Goal: Navigation & Orientation: Find specific page/section

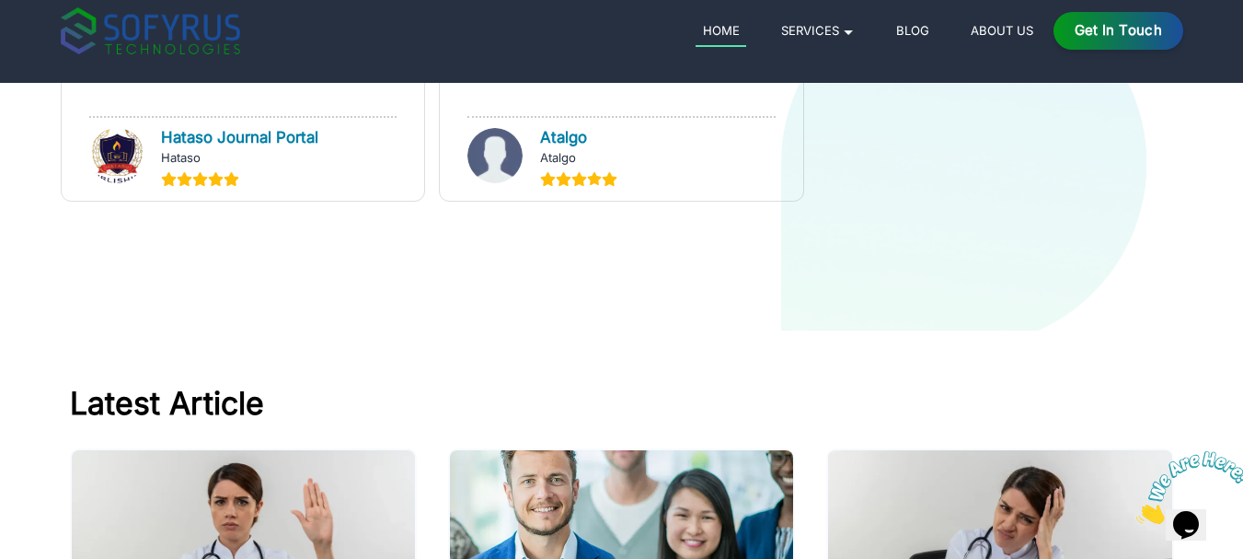
scroll to position [7429, 0]
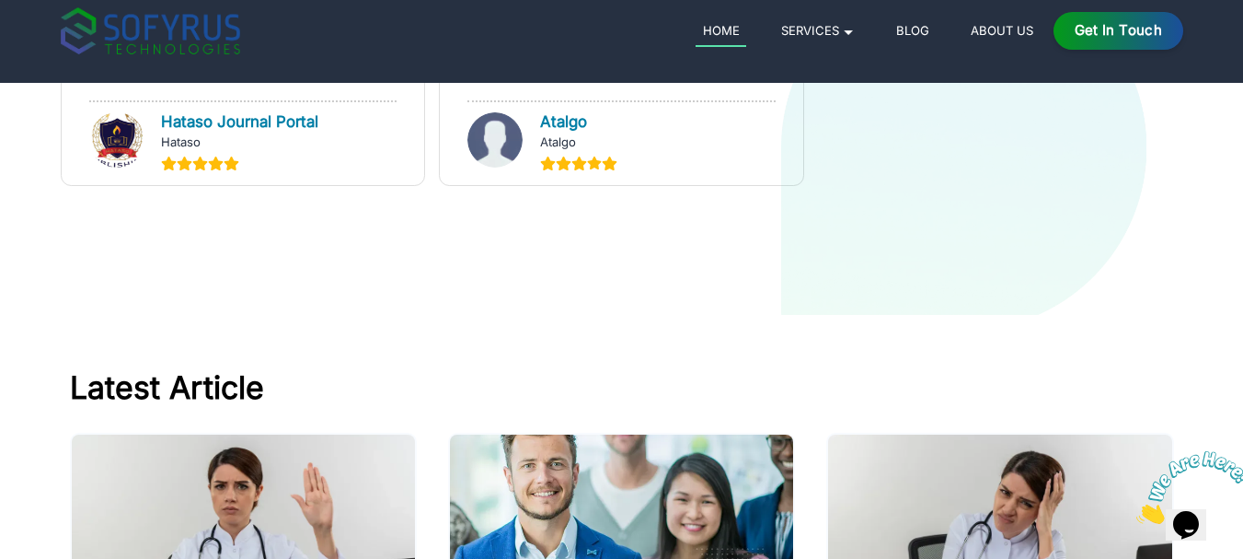
click at [1137, 511] on icon "Close" at bounding box center [1137, 519] width 0 height 16
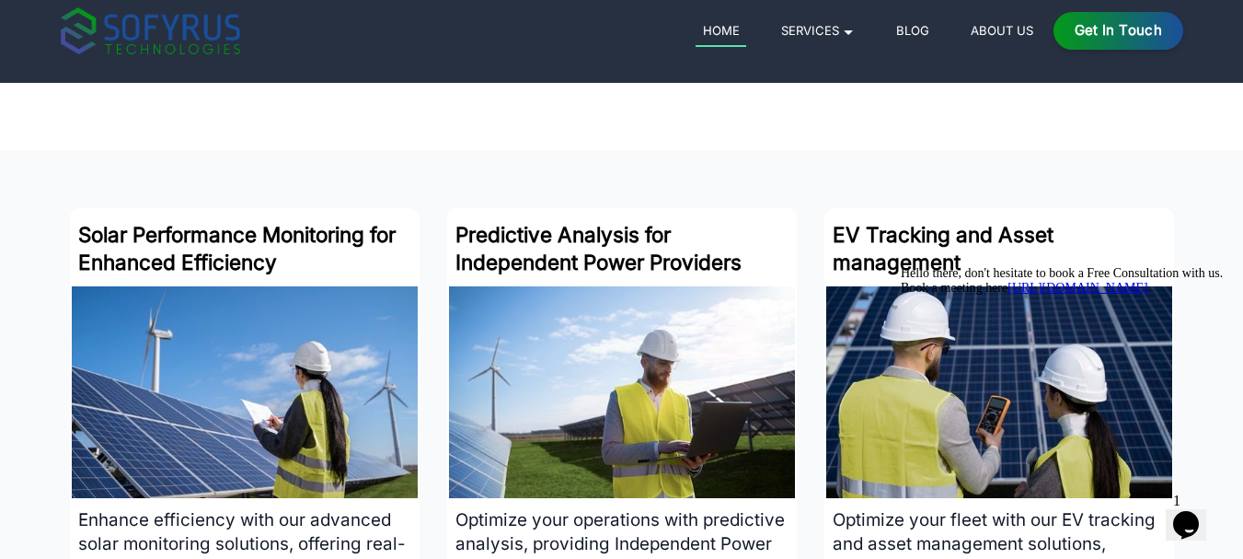
scroll to position [3043, 0]
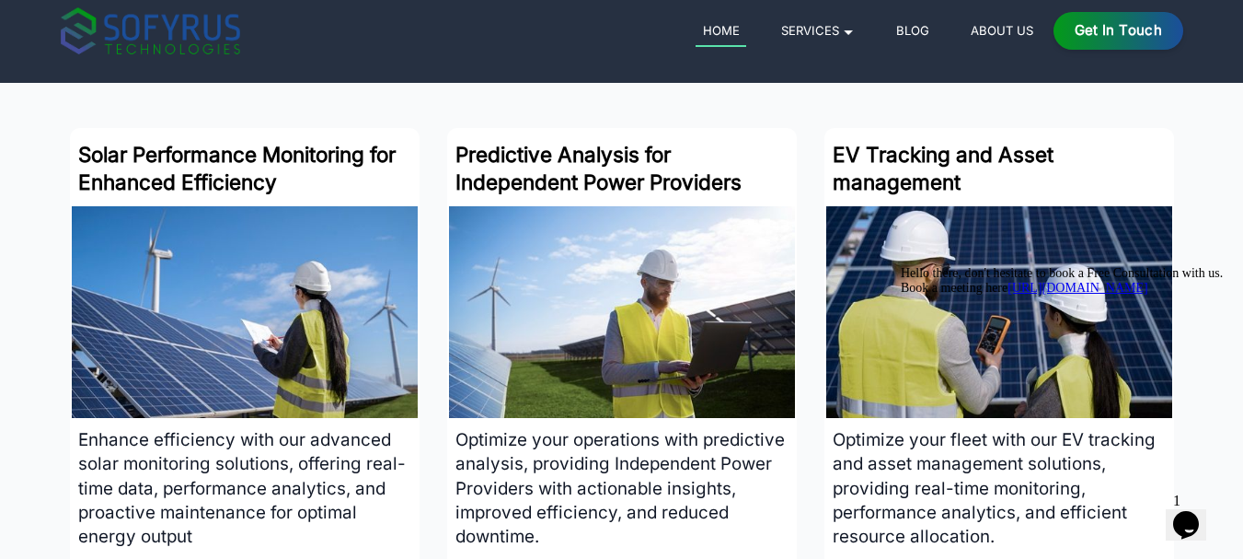
click at [1220, 180] on div "Solar Performance Monitoring for Enhanced Efficiency Enhance efficiency with ou…" at bounding box center [621, 385] width 1243 height 515
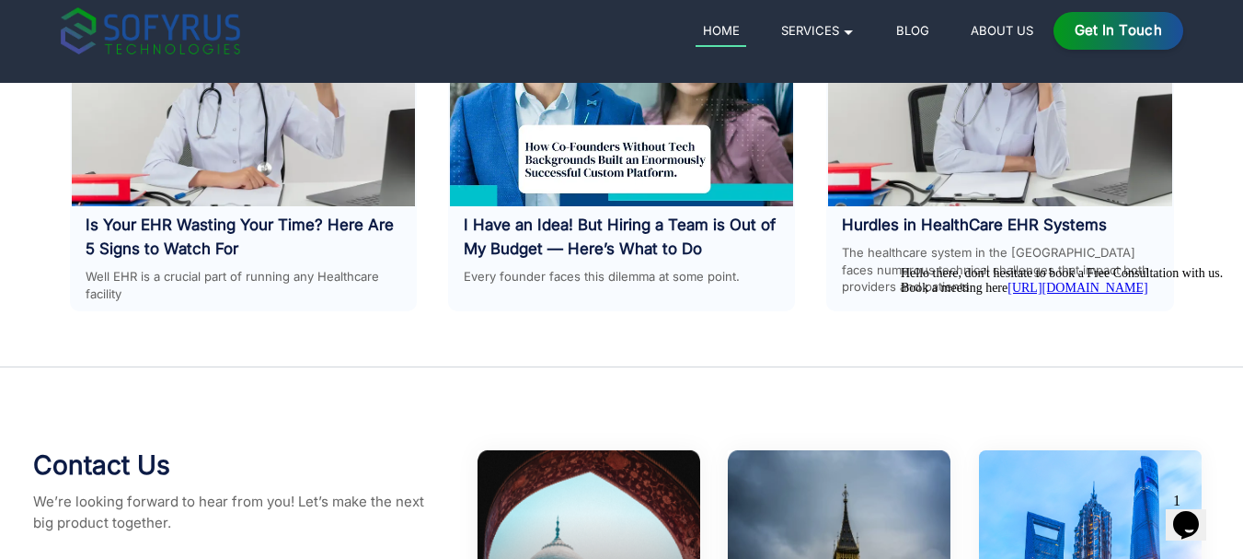
scroll to position [8583, 0]
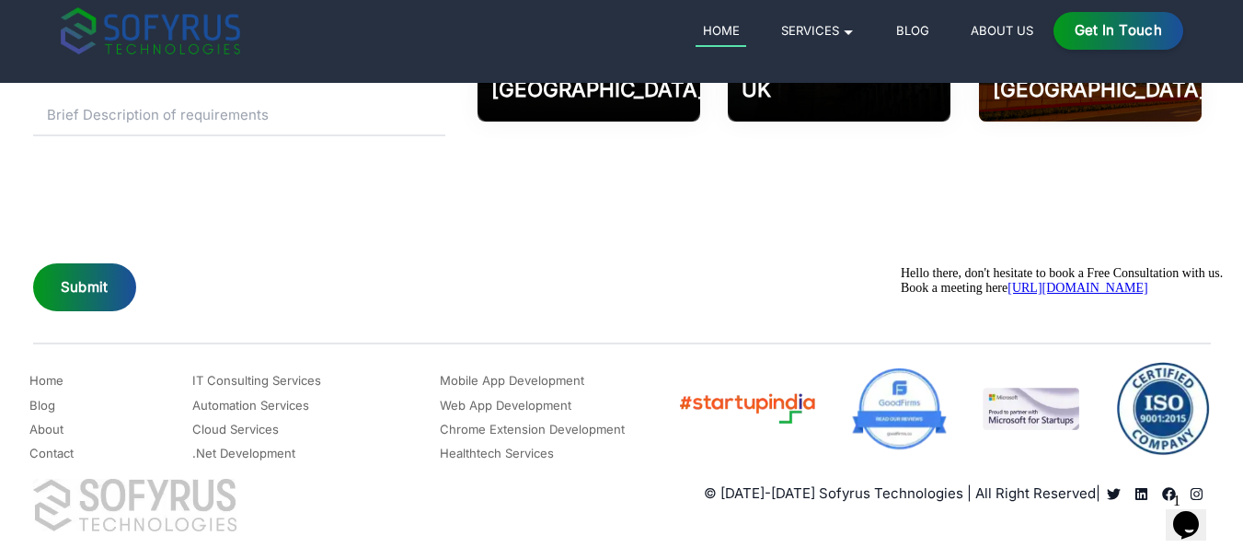
drag, startPoint x: 2150, startPoint y: 538, endPoint x: 1180, endPoint y: 403, distance: 979.4
click at [1180, 295] on div "Hello there, don't hesitate to book a Free Consultation with us. Book a meeting…" at bounding box center [1066, 280] width 331 height 29
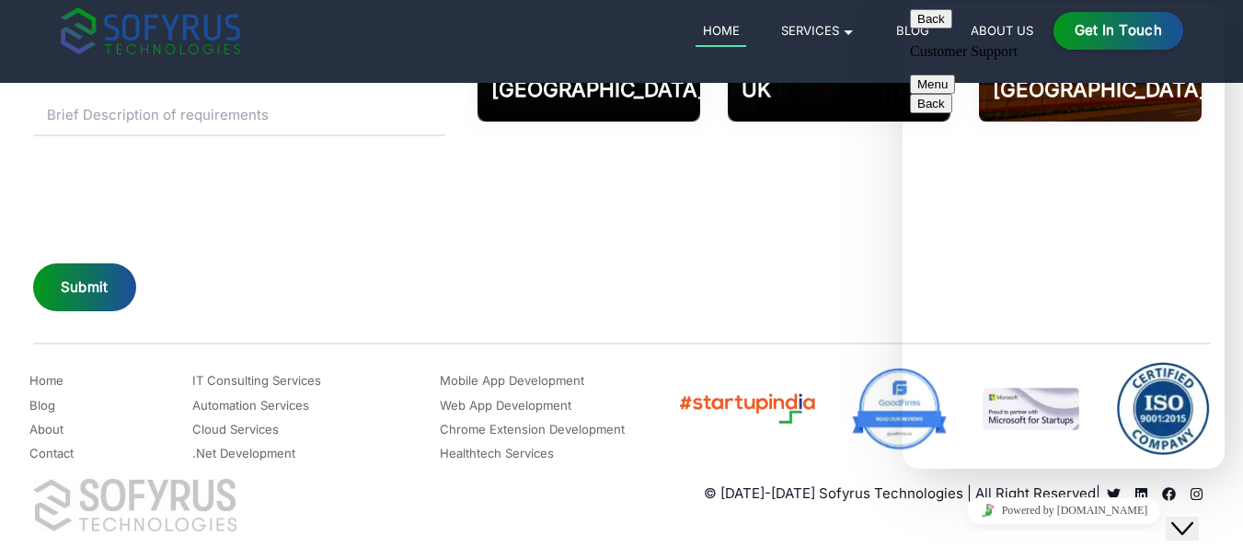
click at [785, 306] on div "[GEOGRAPHIC_DATA] 202002 Phone [PHONE_NUMBER] Email: [EMAIL_ADDRESS][DOMAIN_NAM…" at bounding box center [839, 50] width 742 height 527
click at [935, 25] on button "Back" at bounding box center [931, 18] width 42 height 19
click at [822, 270] on div "[GEOGRAPHIC_DATA] 202002 Phone [PHONE_NUMBER] Email: [EMAIL_ADDRESS][DOMAIN_NAM…" at bounding box center [839, 50] width 742 height 527
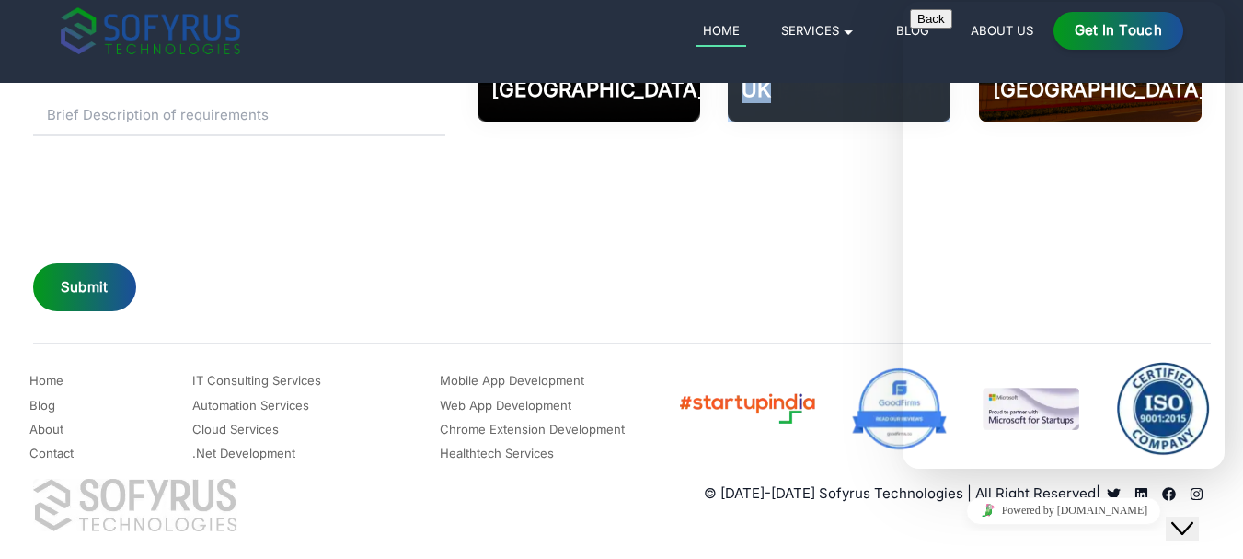
click at [822, 270] on div "[GEOGRAPHIC_DATA] 202002 Phone [PHONE_NUMBER] Email: [EMAIL_ADDRESS][DOMAIN_NAM…" at bounding box center [839, 50] width 742 height 527
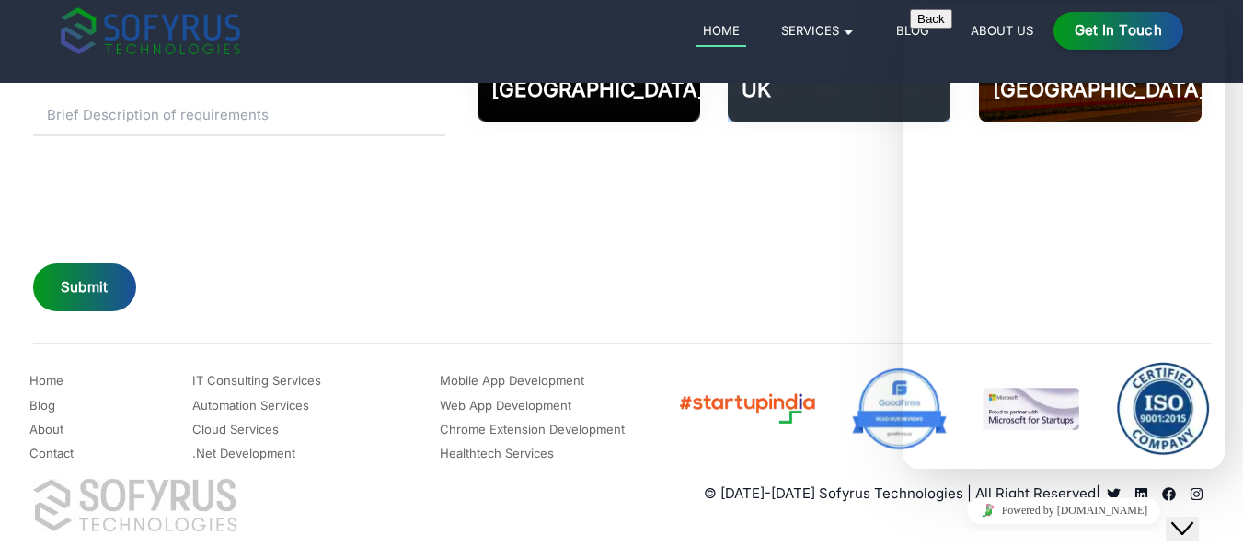
click at [822, 271] on div "[GEOGRAPHIC_DATA] 202002 Phone [PHONE_NUMBER] Email: [EMAIL_ADDRESS][DOMAIN_NAM…" at bounding box center [839, 50] width 742 height 527
click at [891, 214] on div "[GEOGRAPHIC_DATA] 202002 Phone [PHONE_NUMBER] Email: [EMAIL_ADDRESS][DOMAIN_NAM…" at bounding box center [839, 50] width 742 height 527
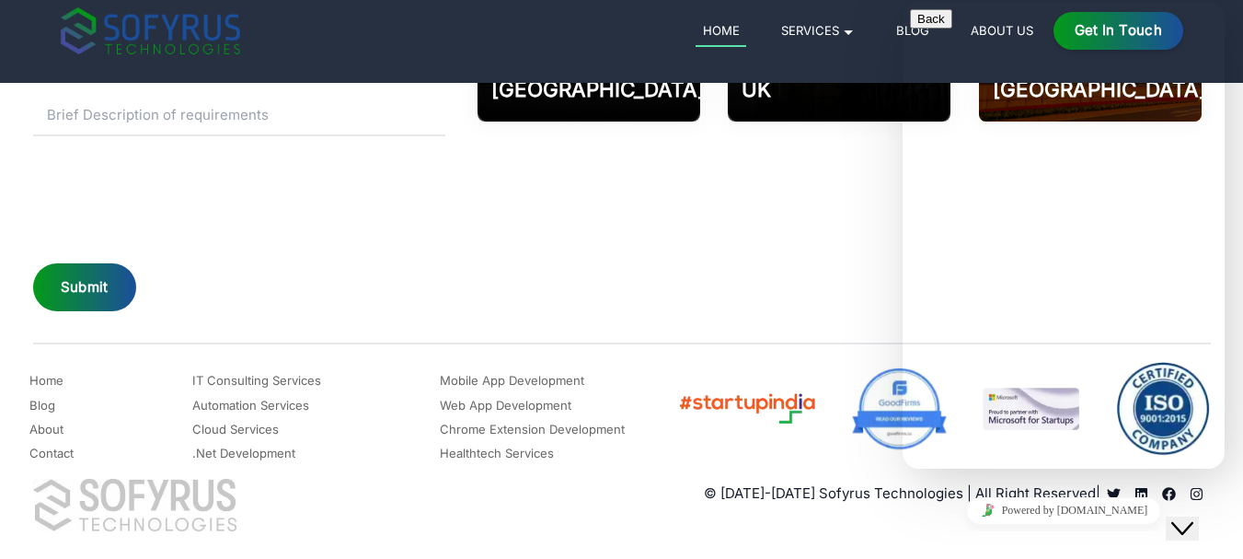
click at [891, 214] on div "[GEOGRAPHIC_DATA] 202002 Phone [PHONE_NUMBER] Email: [EMAIL_ADDRESS][DOMAIN_NAM…" at bounding box center [839, 50] width 742 height 527
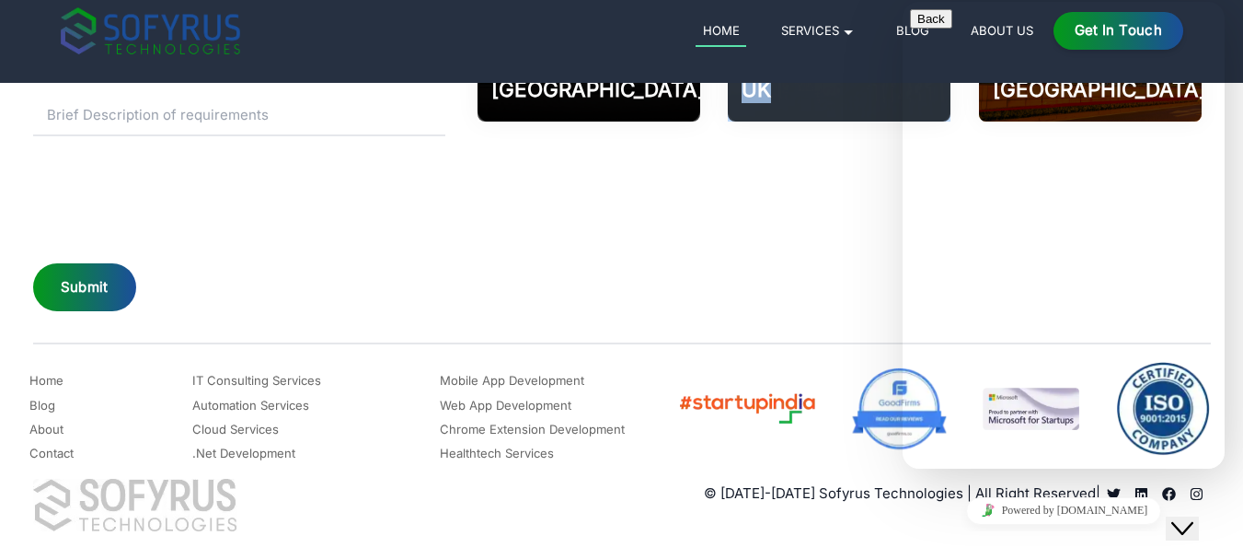
click at [891, 214] on div "[GEOGRAPHIC_DATA] 202002 Phone [PHONE_NUMBER] Email: [EMAIL_ADDRESS][DOMAIN_NAM…" at bounding box center [839, 50] width 742 height 527
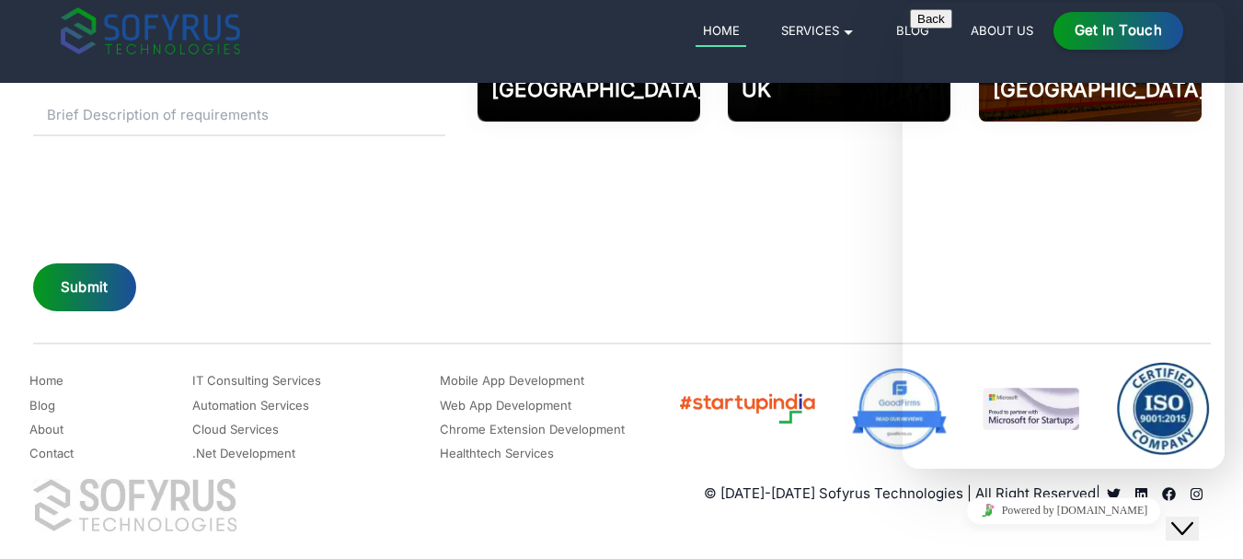
click at [672, 146] on div "[GEOGRAPHIC_DATA] 202002 Phone [PHONE_NUMBER] Email: [EMAIL_ADDRESS][DOMAIN_NAM…" at bounding box center [839, 50] width 742 height 527
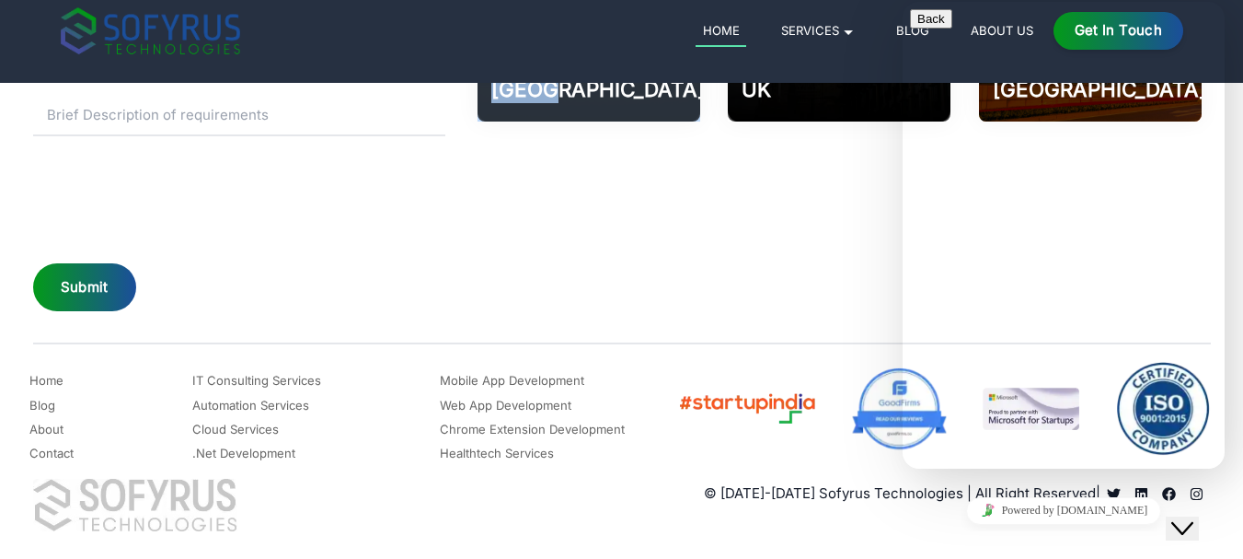
click at [672, 146] on div "[GEOGRAPHIC_DATA] 202002 Phone [PHONE_NUMBER] Email: [EMAIL_ADDRESS][DOMAIN_NAM…" at bounding box center [839, 50] width 742 height 527
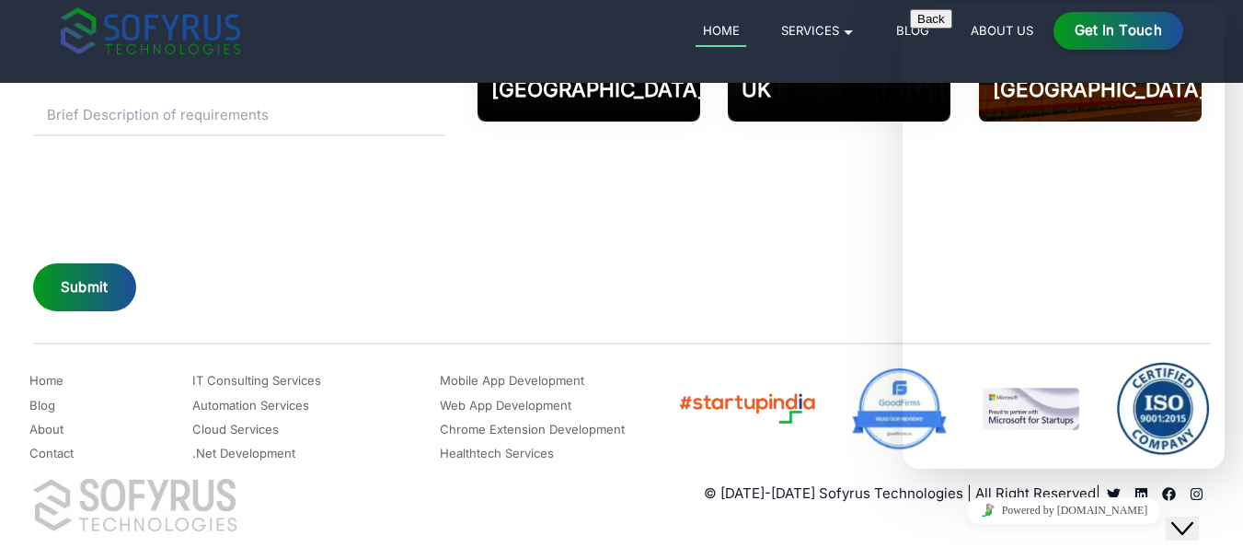
click at [795, 260] on div "[GEOGRAPHIC_DATA] 202002 Phone [PHONE_NUMBER] Email: [EMAIL_ADDRESS][DOMAIN_NAM…" at bounding box center [839, 50] width 742 height 527
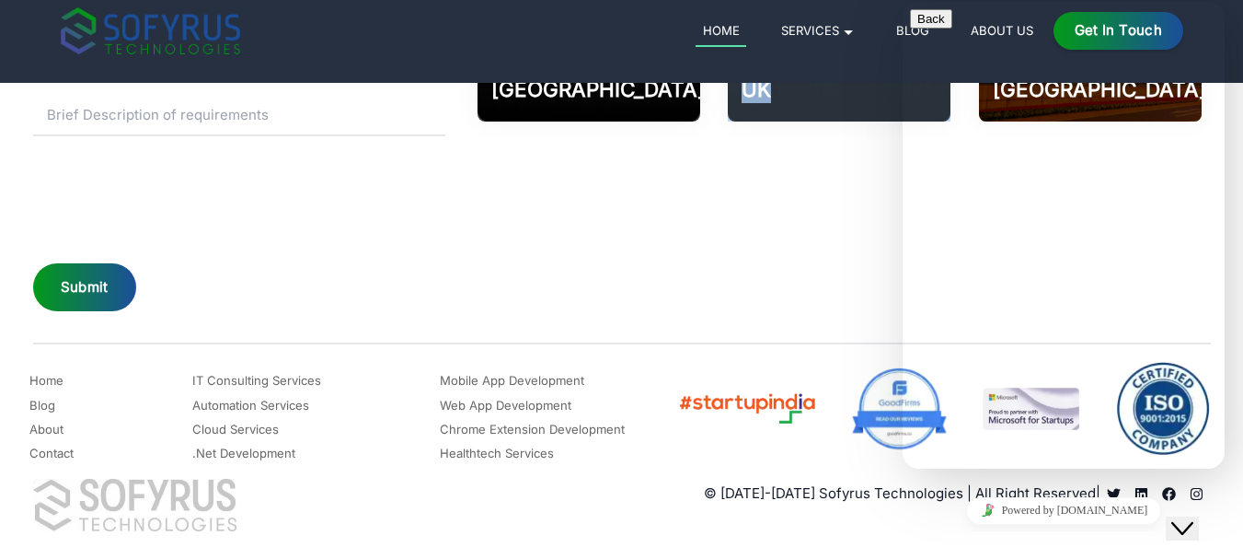
click at [795, 260] on div "[GEOGRAPHIC_DATA] 202002 Phone [PHONE_NUMBER] Email: [EMAIL_ADDRESS][DOMAIN_NAM…" at bounding box center [839, 50] width 742 height 527
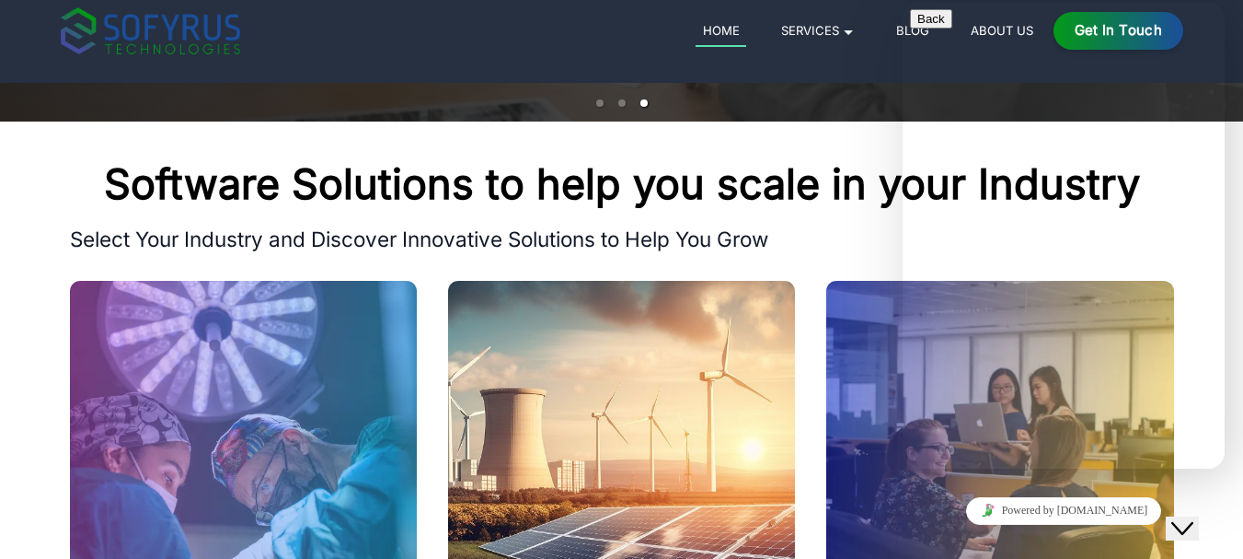
scroll to position [274, 0]
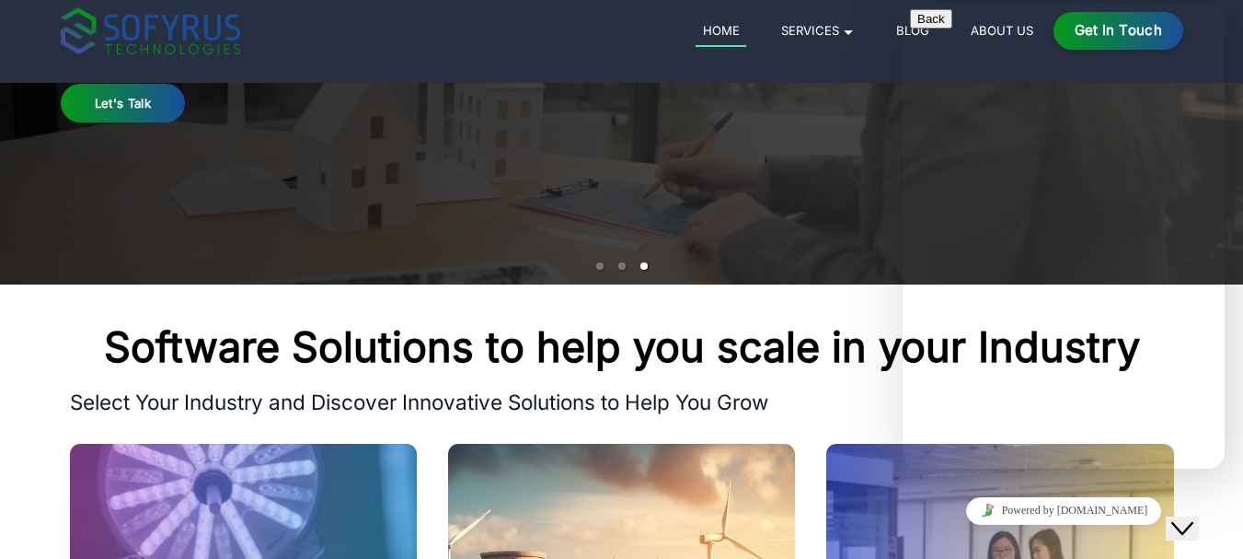
click at [575, 40] on div "Home Services 🞃 Mobile Development Transform your ideas into powerful mobile ap…" at bounding box center [622, 30] width 1123 height 47
click at [619, 266] on li "slide item 2" at bounding box center [622, 265] width 7 height 7
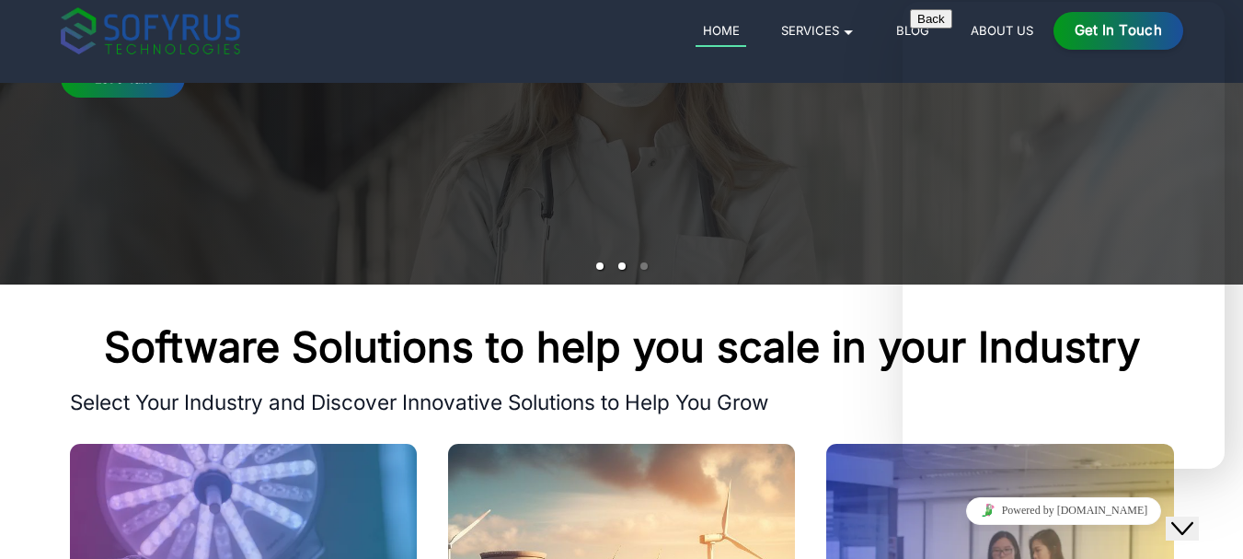
click at [599, 268] on li "slide item 1" at bounding box center [599, 265] width 7 height 7
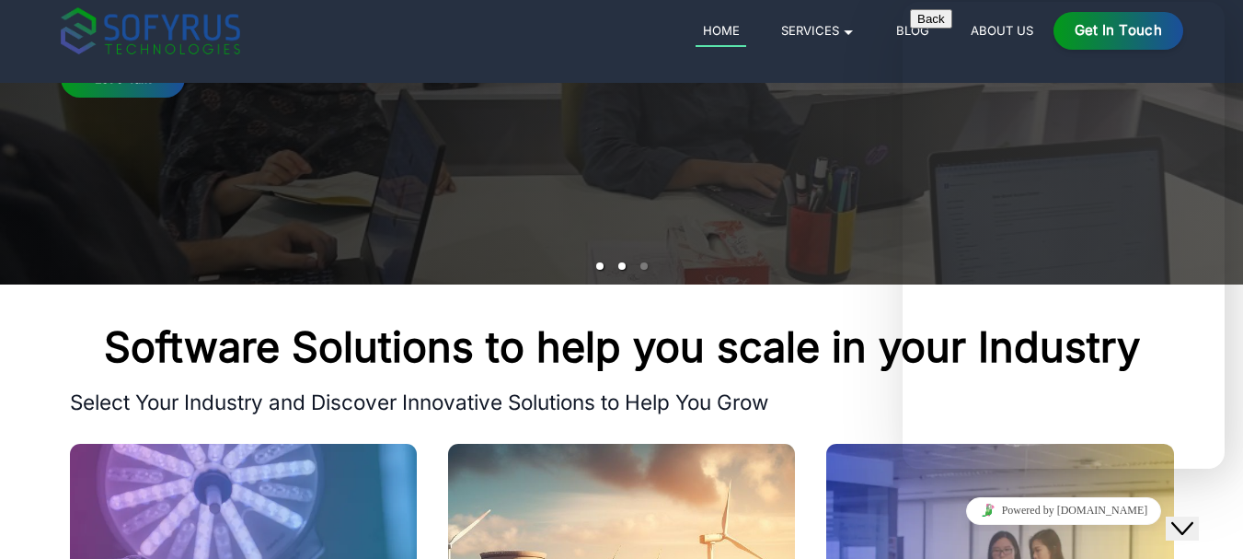
click at [623, 269] on li "slide item 2" at bounding box center [622, 265] width 7 height 7
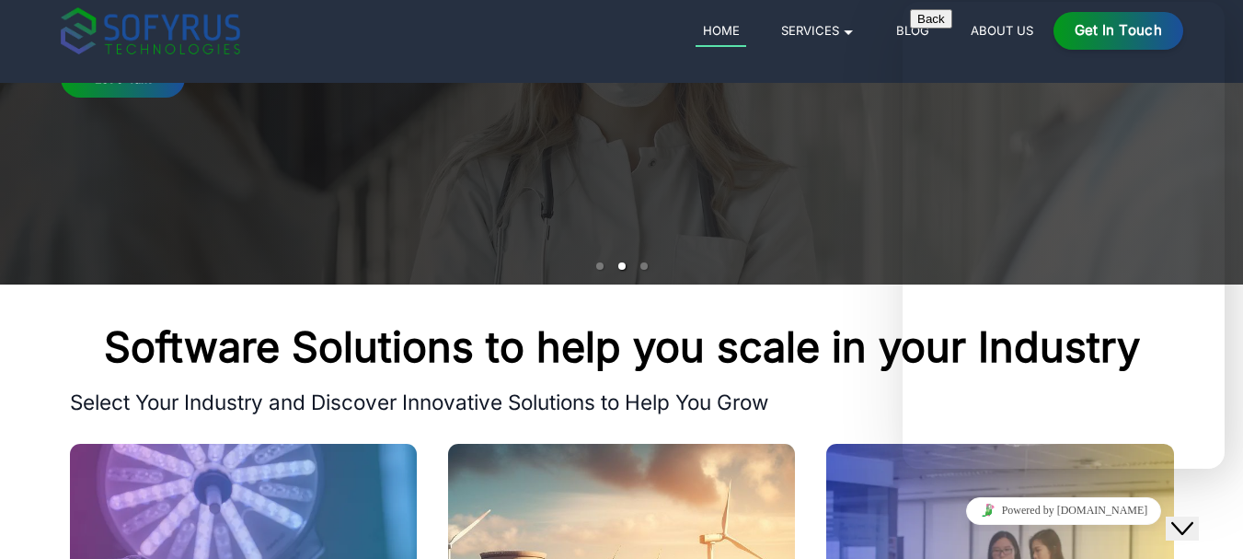
click at [644, 272] on ul at bounding box center [621, 265] width 1243 height 21
click at [643, 265] on li "slide item 3" at bounding box center [644, 265] width 7 height 7
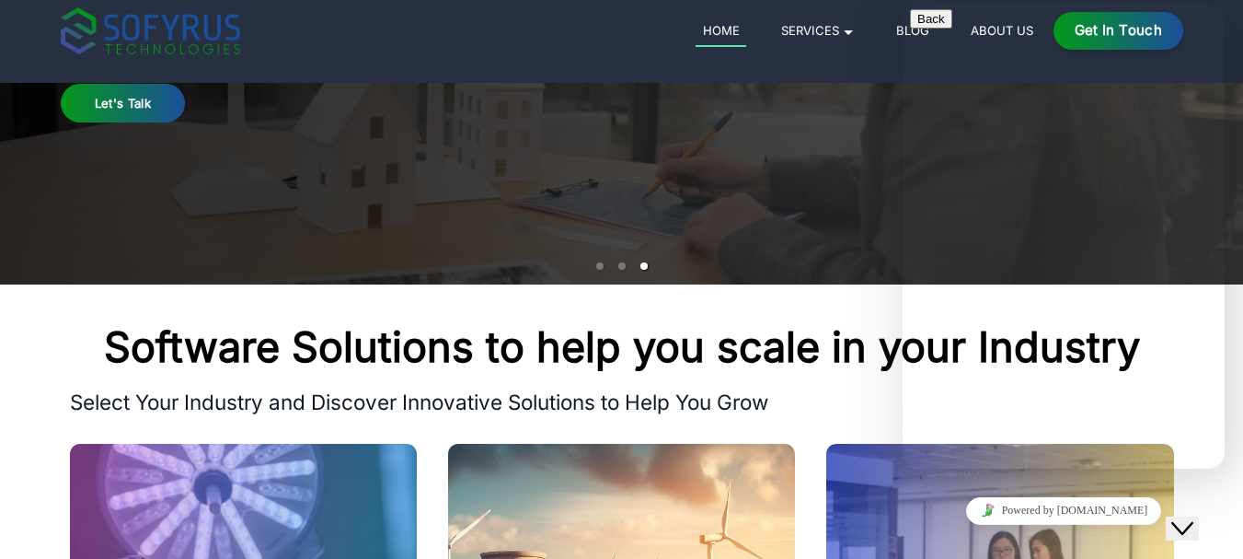
click at [643, 265] on li "slide item 3" at bounding box center [644, 265] width 7 height 7
